Goal: Task Accomplishment & Management: Use online tool/utility

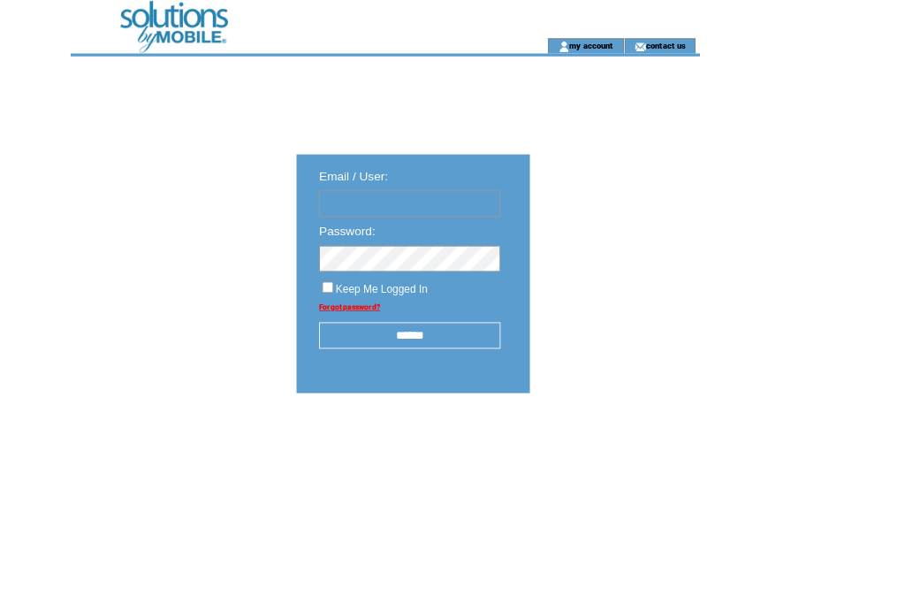
type input "**********"
click input "submit" at bounding box center [0, 0] width 0 height 0
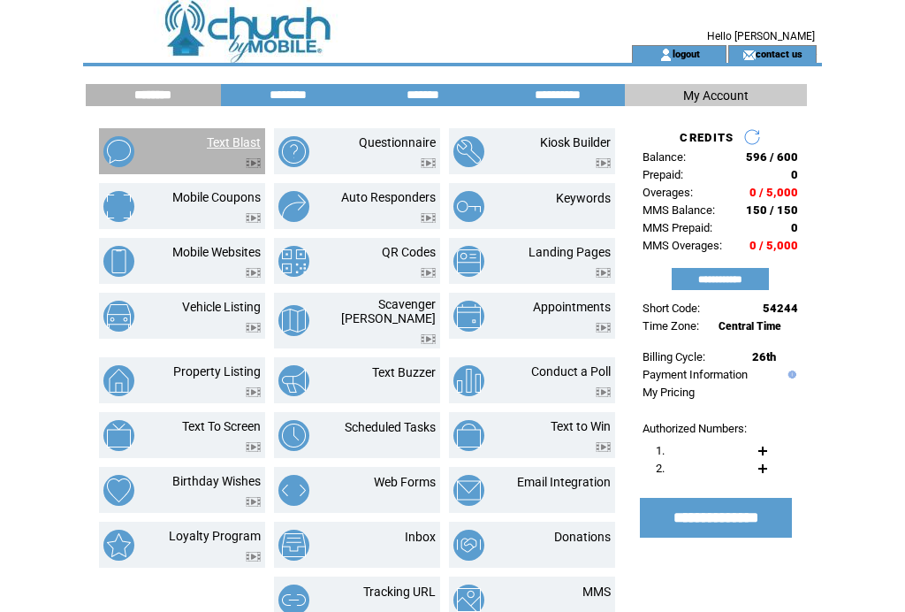
click at [207, 143] on link "Text Blast" at bounding box center [234, 142] width 54 height 14
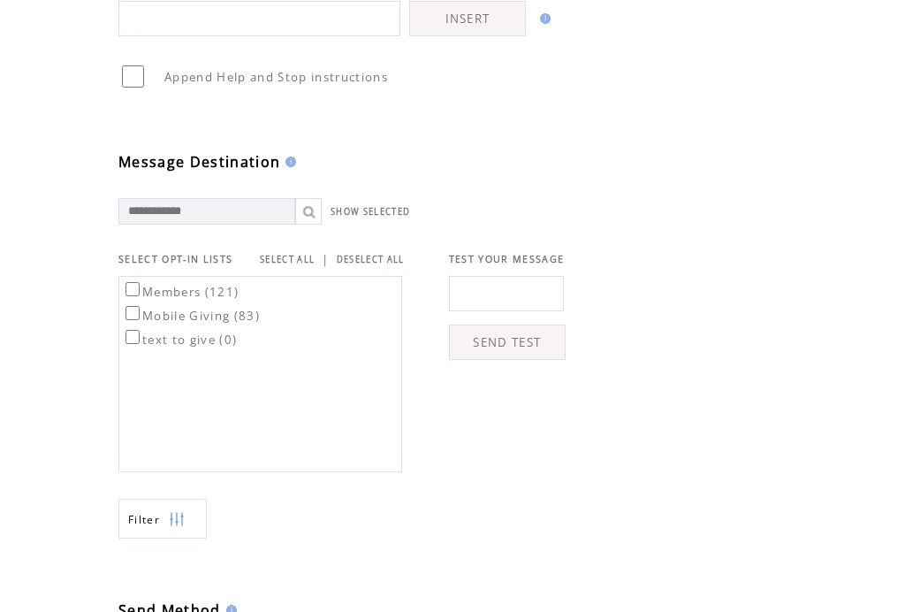
scroll to position [377, 0]
type textarea "**********"
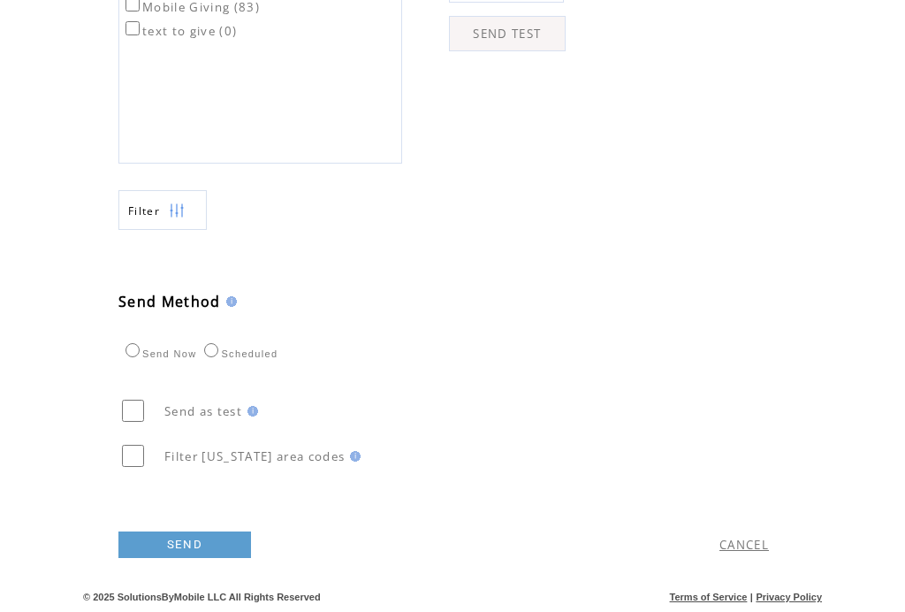
scroll to position [694, 0]
click at [196, 559] on link "SEND" at bounding box center [184, 545] width 133 height 27
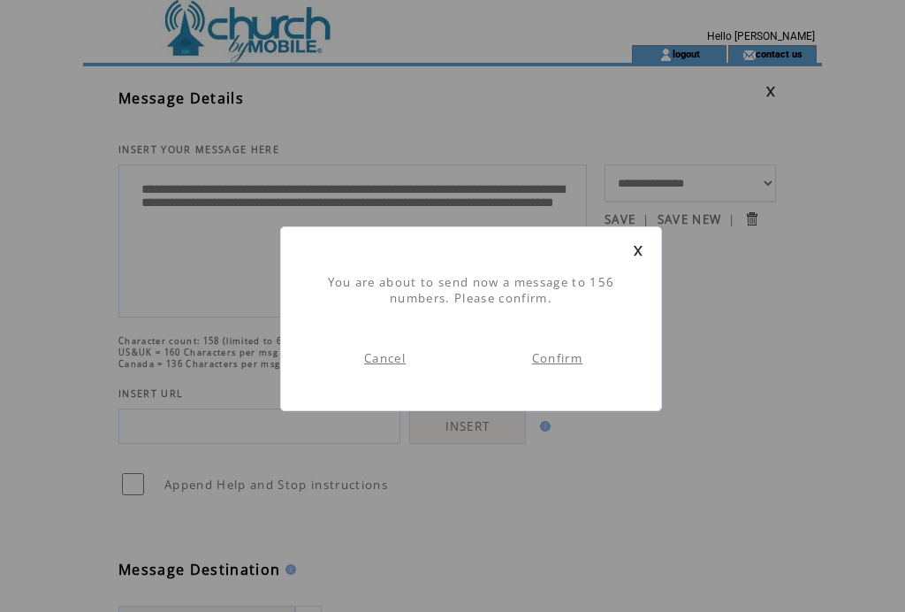
scroll to position [1, 0]
click at [562, 364] on link "Confirm" at bounding box center [557, 358] width 50 height 16
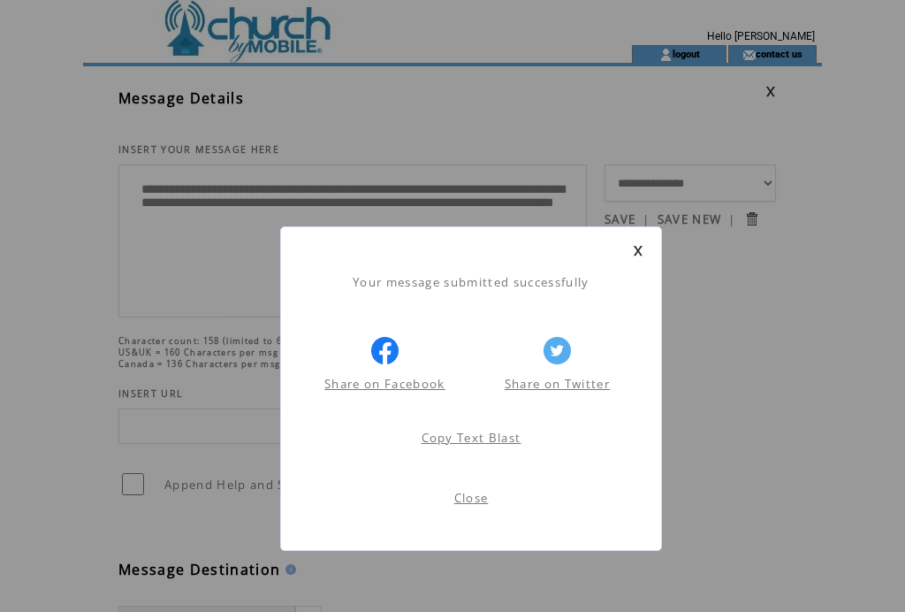
scroll to position [1, 0]
click at [476, 496] on link "Close" at bounding box center [471, 498] width 34 height 16
